Goal: Transaction & Acquisition: Purchase product/service

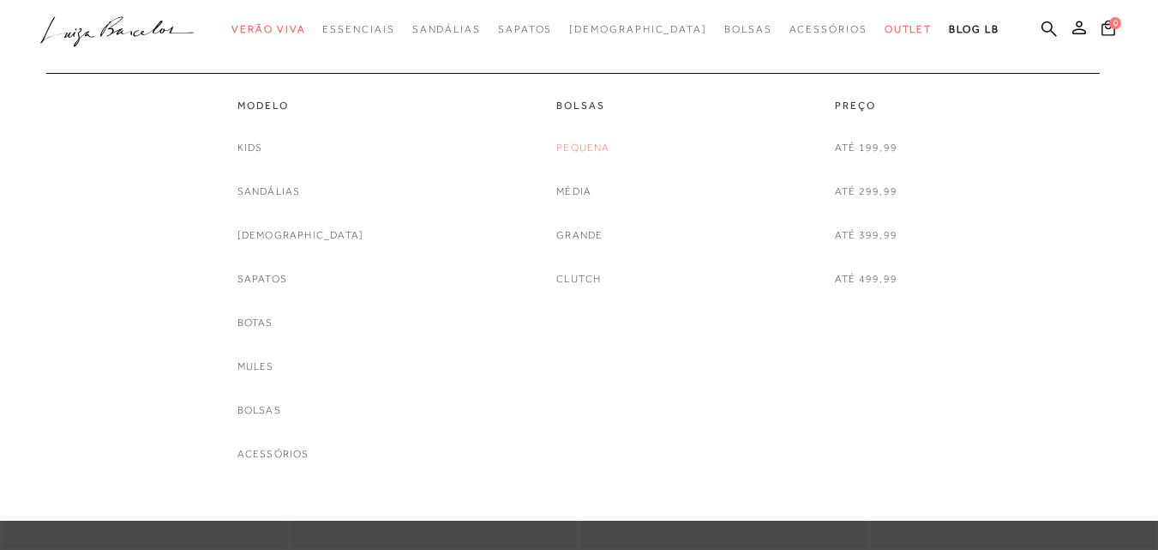
click at [571, 141] on link "Pequena" at bounding box center [582, 148] width 53 height 18
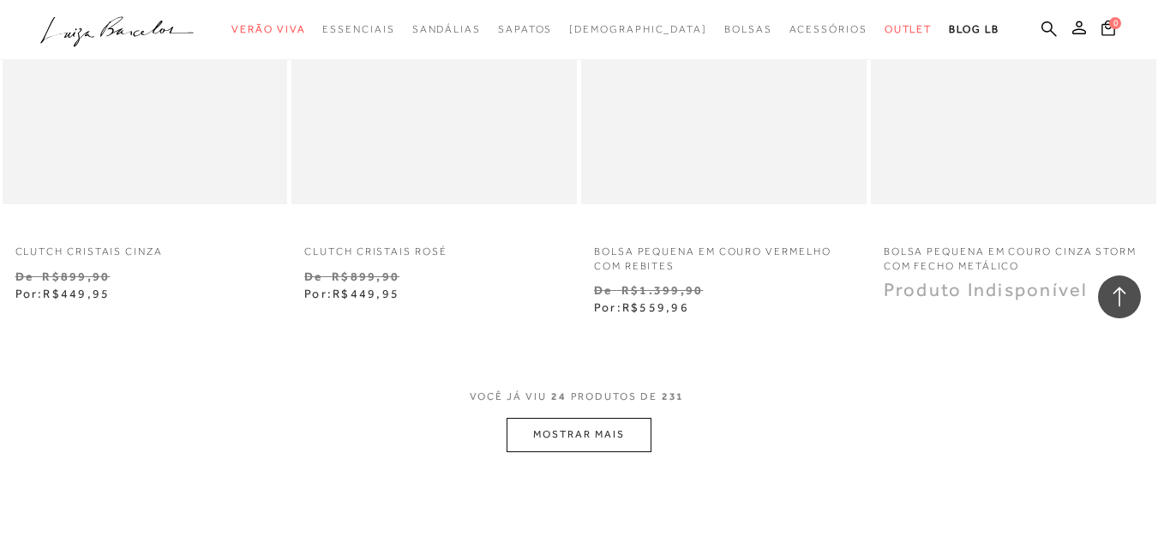
scroll to position [3172, 0]
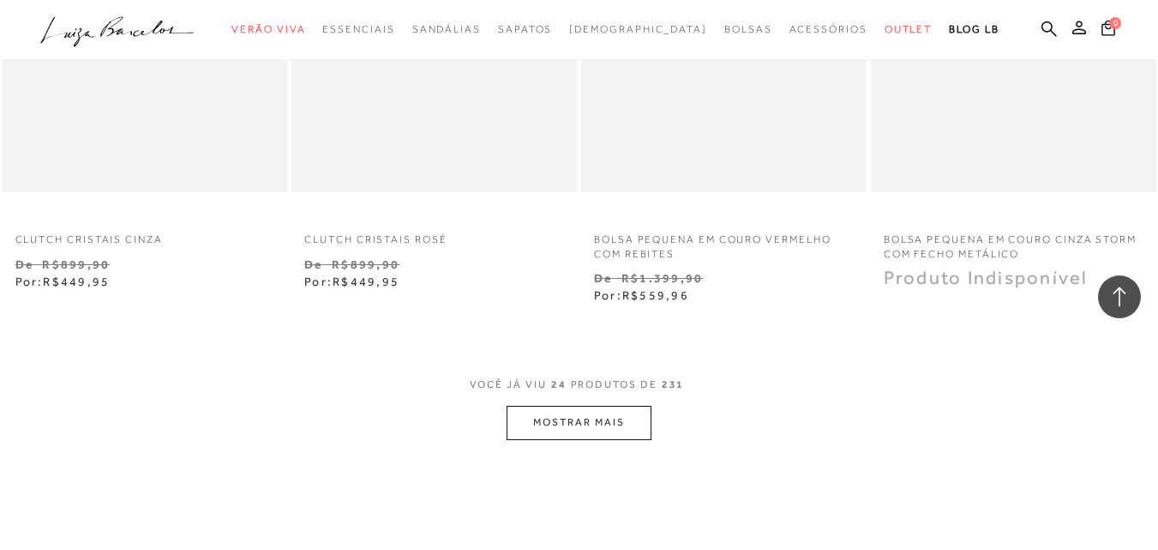
click at [567, 430] on button "MOSTRAR MAIS" at bounding box center [579, 422] width 144 height 33
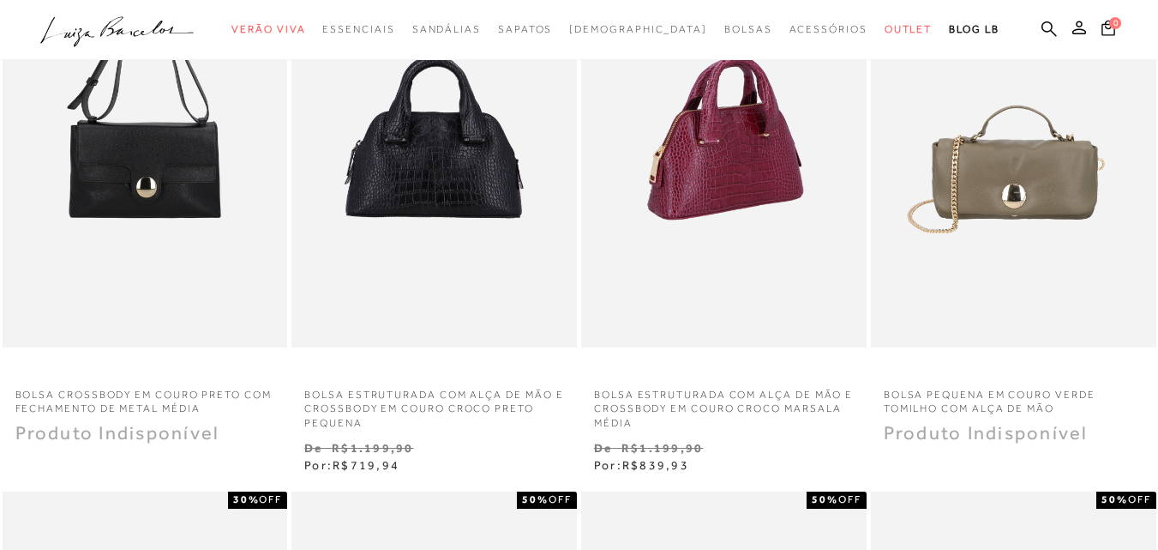
scroll to position [171, 0]
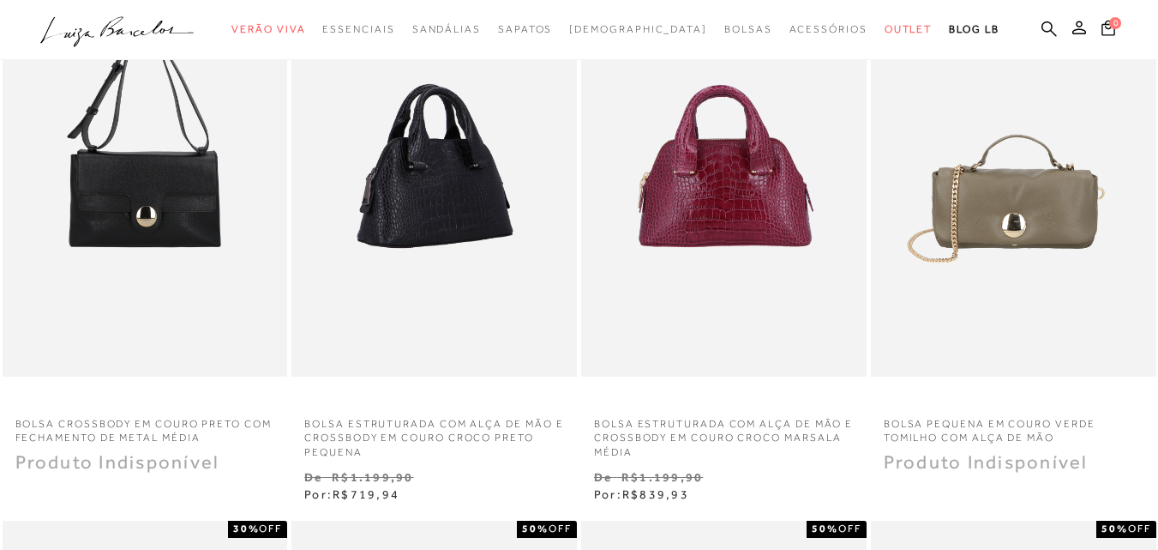
click at [422, 152] on img at bounding box center [435, 163] width 284 height 428
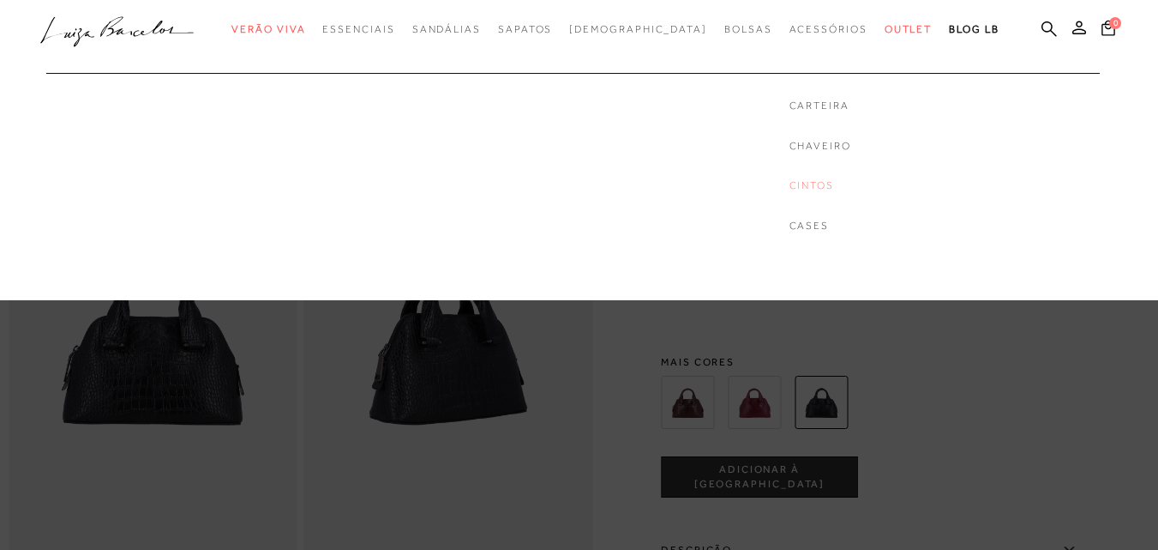
click at [790, 183] on link "Cintos" at bounding box center [821, 185] width 62 height 15
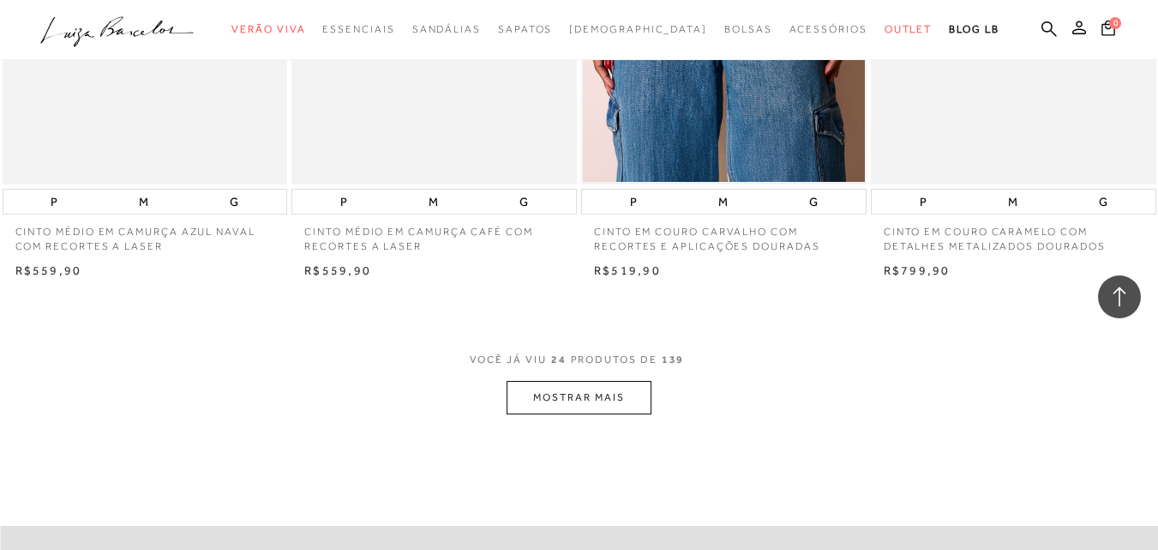
scroll to position [3087, 0]
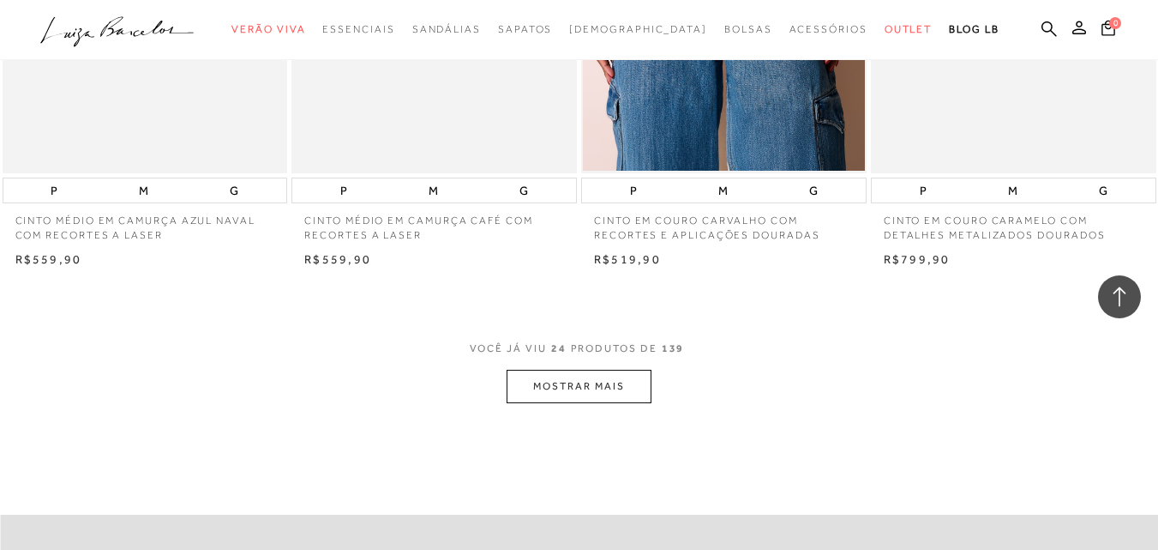
click at [582, 385] on button "MOSTRAR MAIS" at bounding box center [579, 386] width 144 height 33
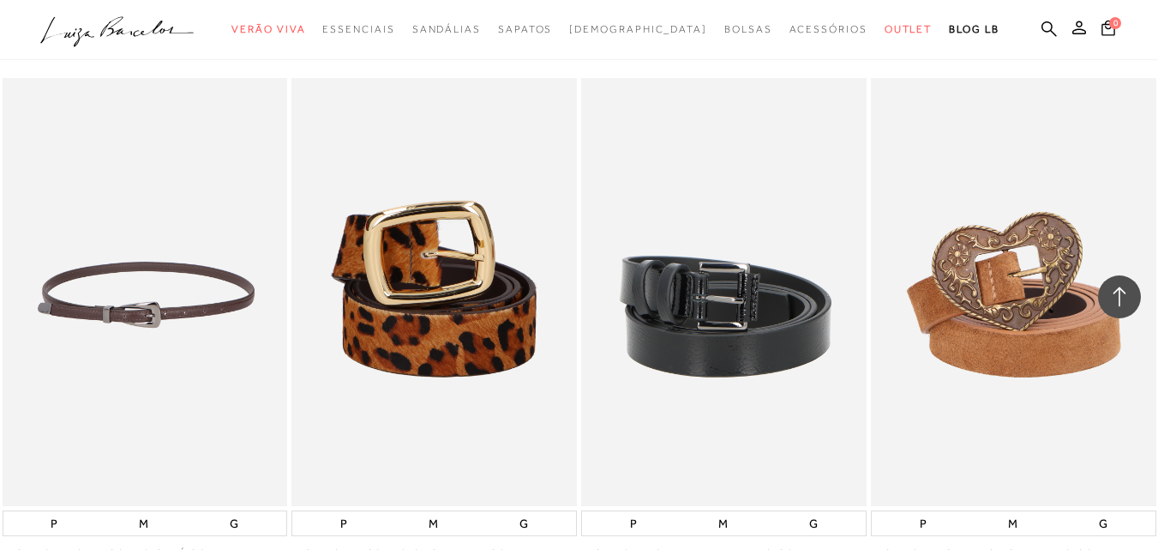
scroll to position [4459, 0]
